Goal: Task Accomplishment & Management: Manage account settings

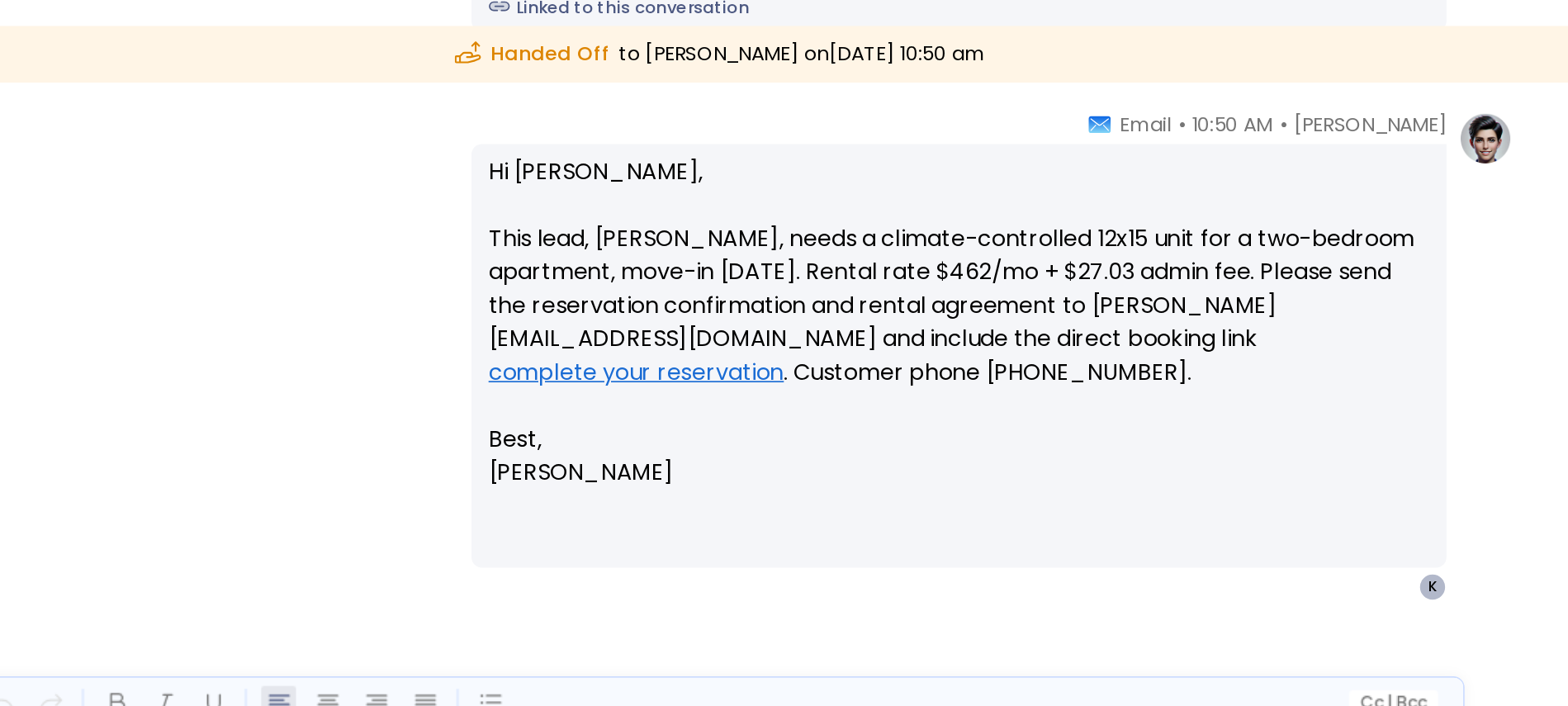
scroll to position [129, 0]
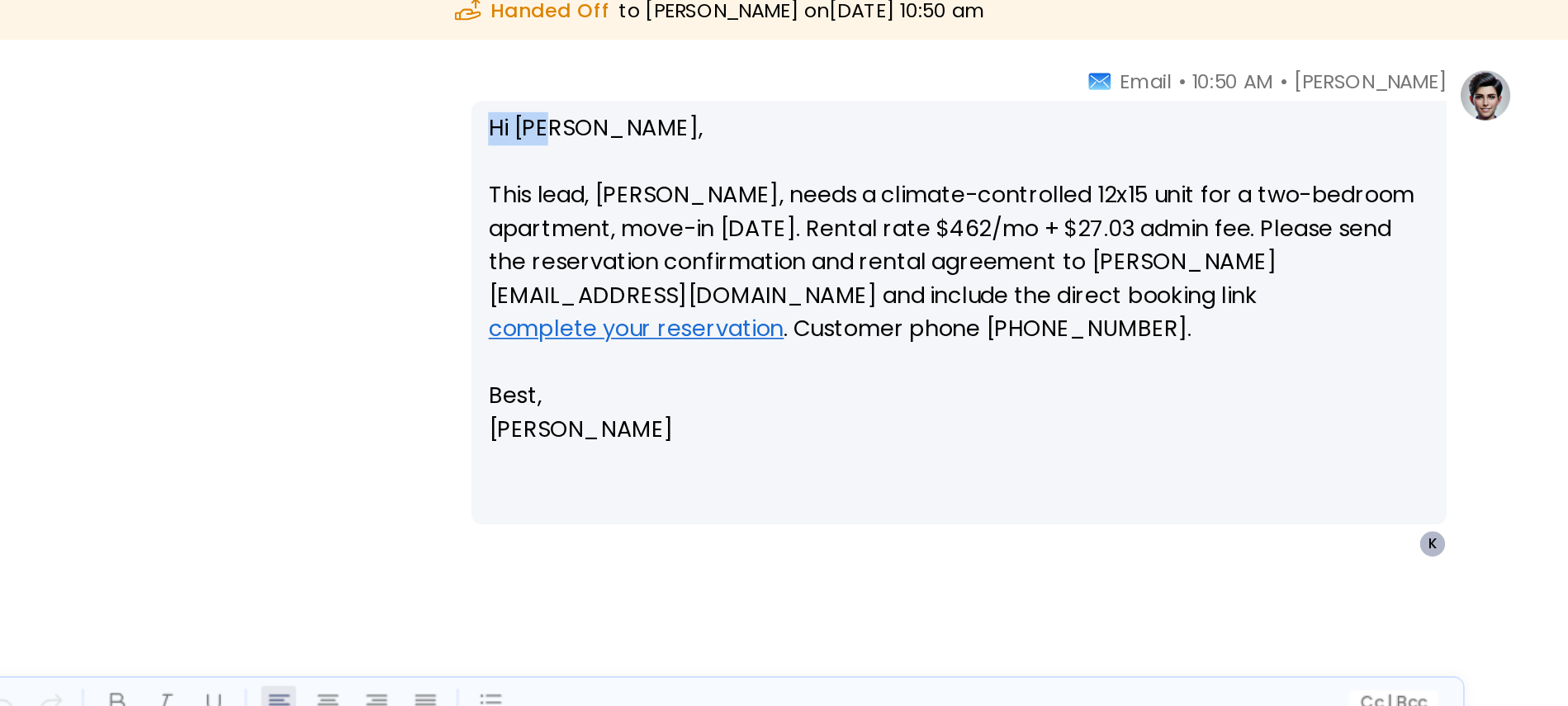
drag, startPoint x: 812, startPoint y: 275, endPoint x: 848, endPoint y: 275, distance: 36.0
click at [848, 275] on p "Hi Kerric, This lead, James Miller, needs a climate-controlled 12x15 unit for a…" at bounding box center [1093, 368] width 558 height 199
drag, startPoint x: 881, startPoint y: 277, endPoint x: 803, endPoint y: 277, distance: 78.0
click at [805, 277] on div "Hi Kerric, This lead, James Miller, needs a climate-controlled 12x15 unit for a…" at bounding box center [1093, 388] width 578 height 251
click at [825, 306] on p "Hi Kerric, This lead, James Miller, needs a climate-controlled 12x15 unit for a…" at bounding box center [1093, 368] width 558 height 199
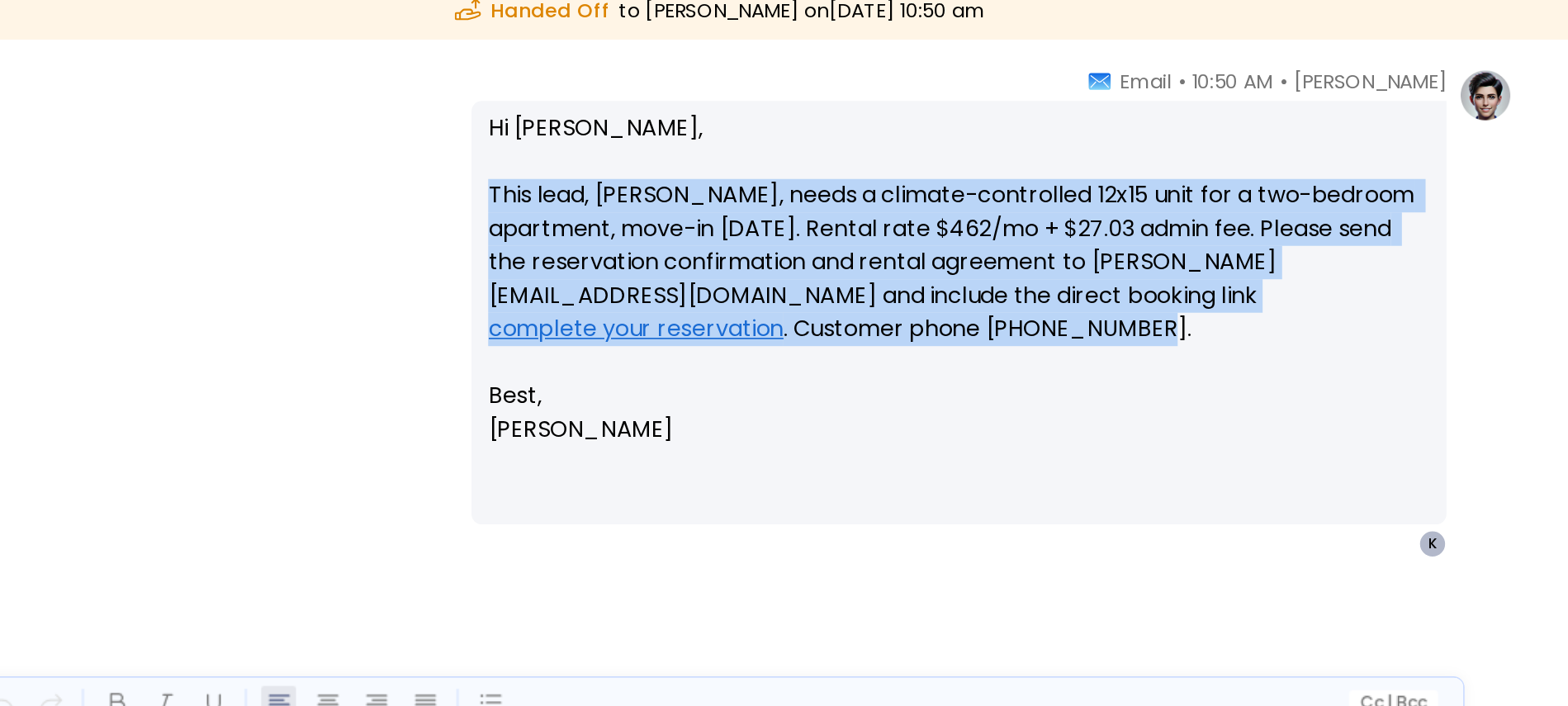
drag, startPoint x: 812, startPoint y: 318, endPoint x: 933, endPoint y: 396, distance: 144.0
click at [933, 396] on p "Hi Kerric, This lead, James Miller, needs a climate-controlled 12x15 unit for a…" at bounding box center [1093, 368] width 558 height 199
click at [905, 333] on p "Hi Kerric, This lead, James Miller, needs a climate-controlled 12x15 unit for a…" at bounding box center [1093, 368] width 558 height 199
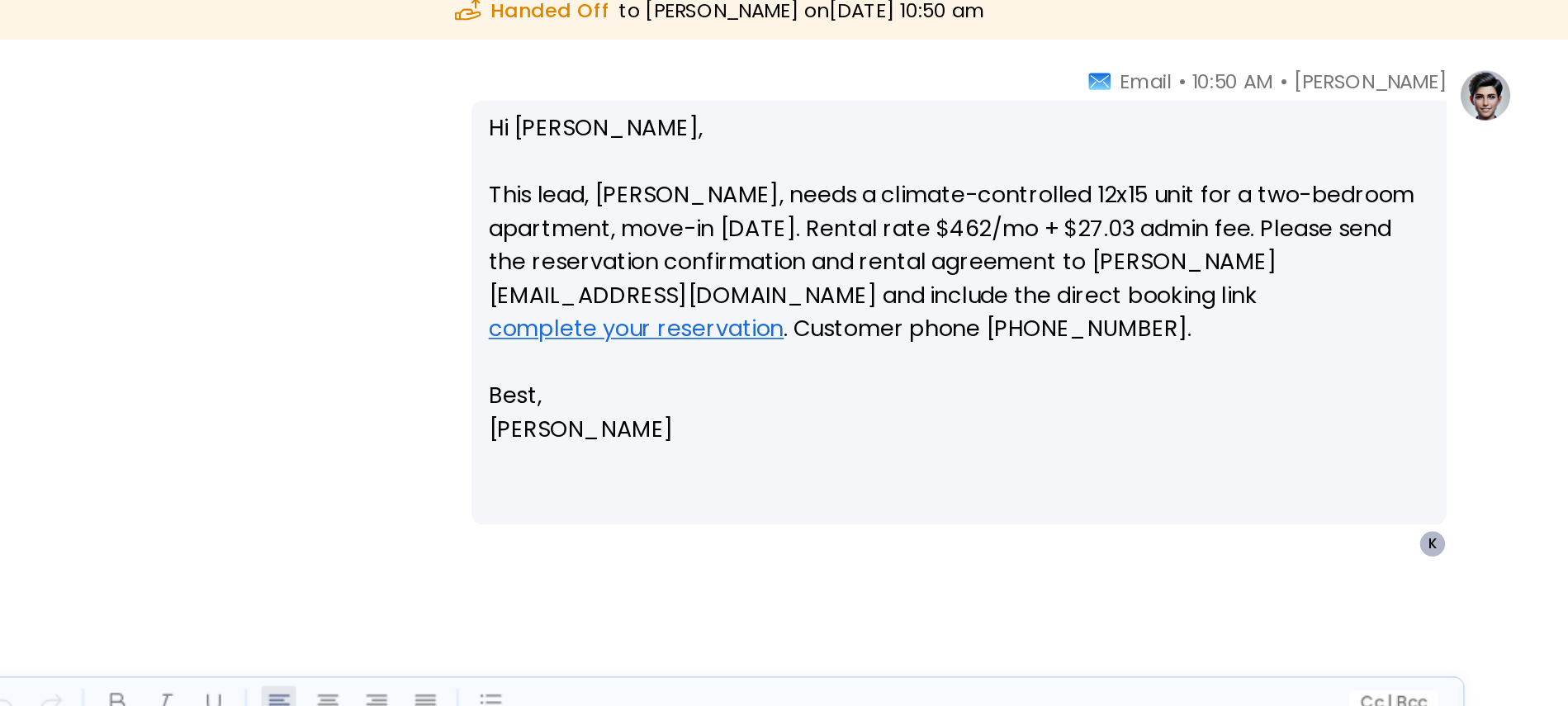
click at [882, 319] on p "Hi Kerric, This lead, James Miller, needs a climate-controlled 12x15 unit for a…" at bounding box center [1093, 368] width 558 height 199
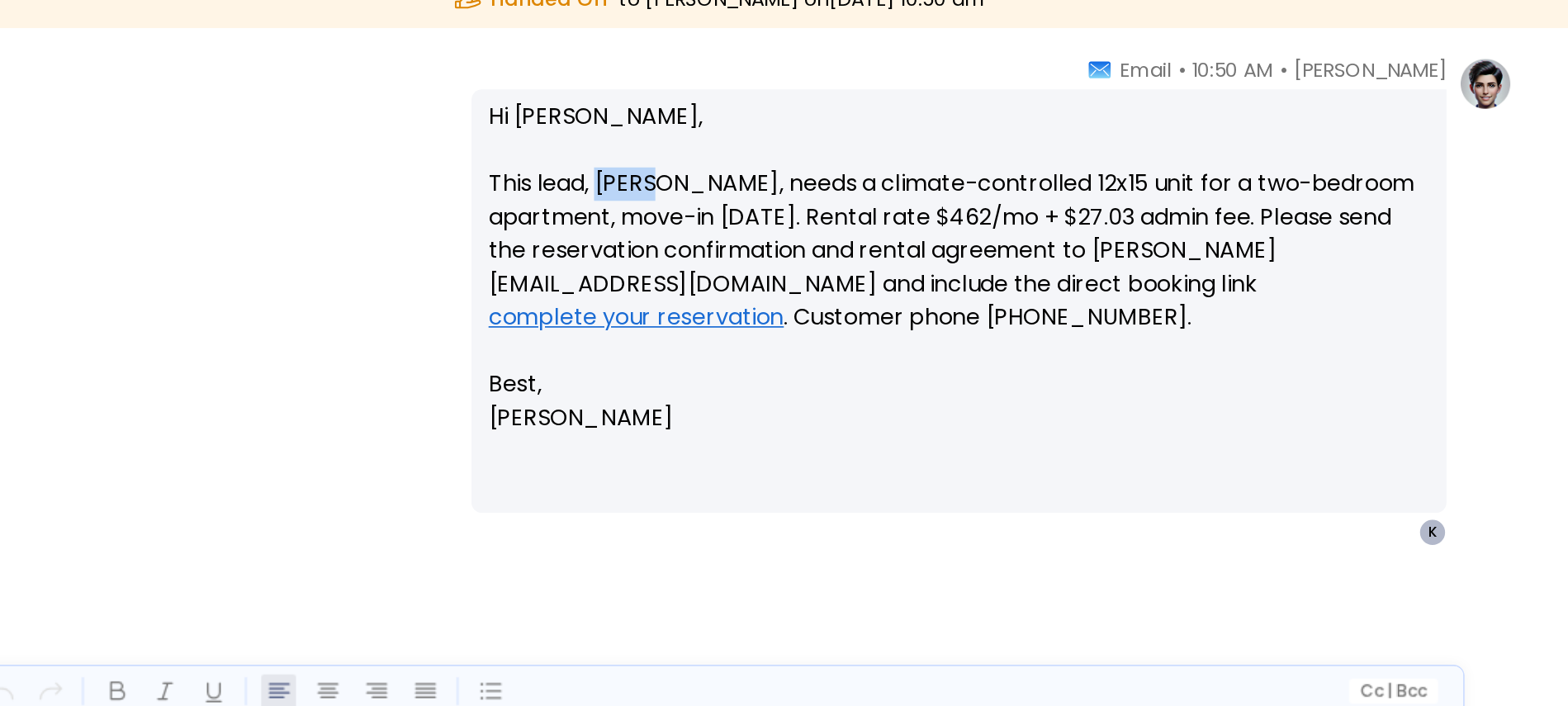
scroll to position [0, 0]
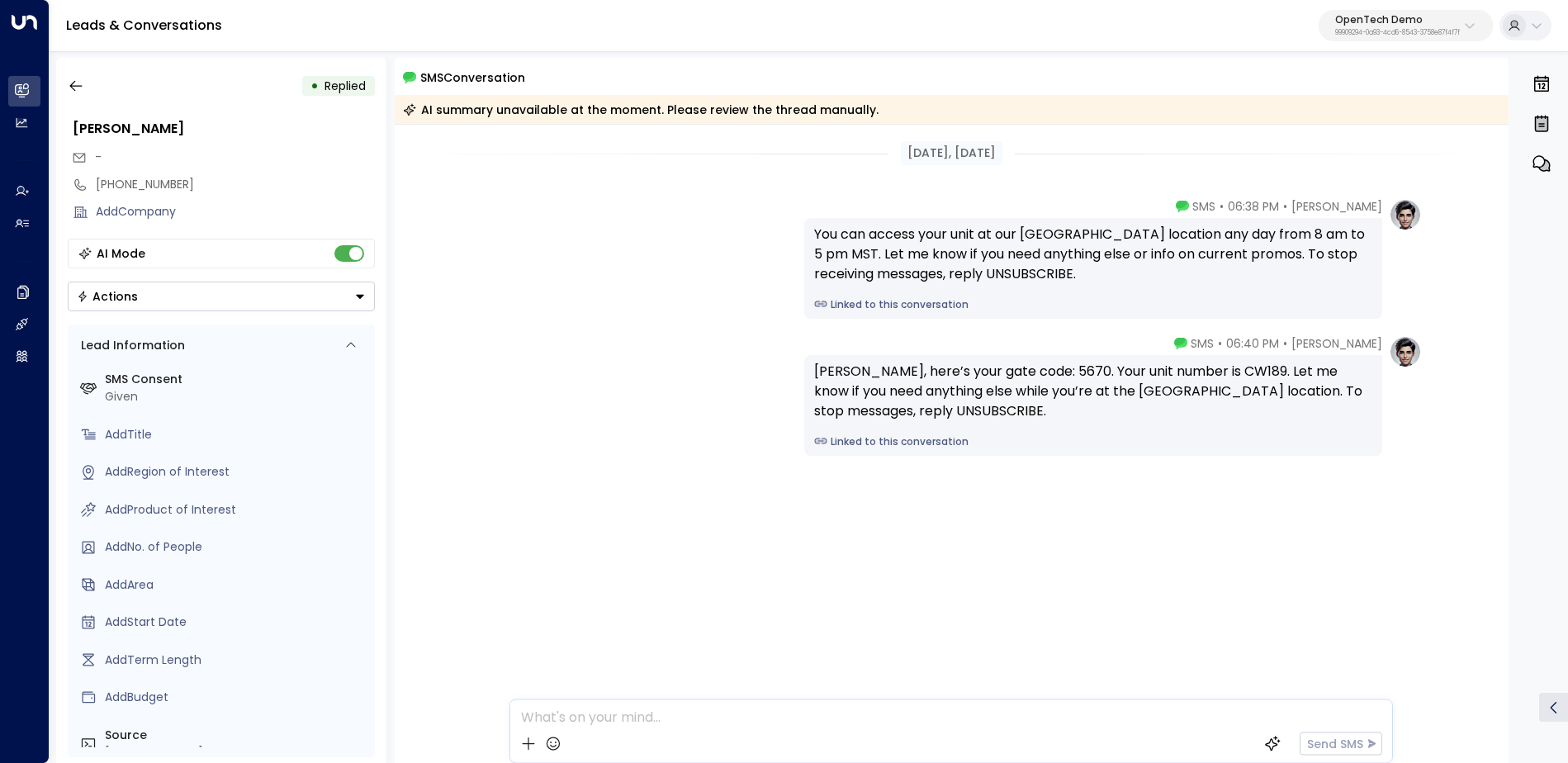
scroll to position [6, 0]
